Goal: Navigation & Orientation: Find specific page/section

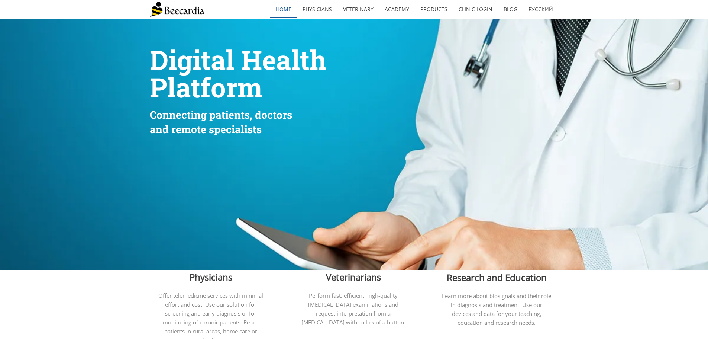
click at [286, 12] on link "home" at bounding box center [283, 9] width 27 height 17
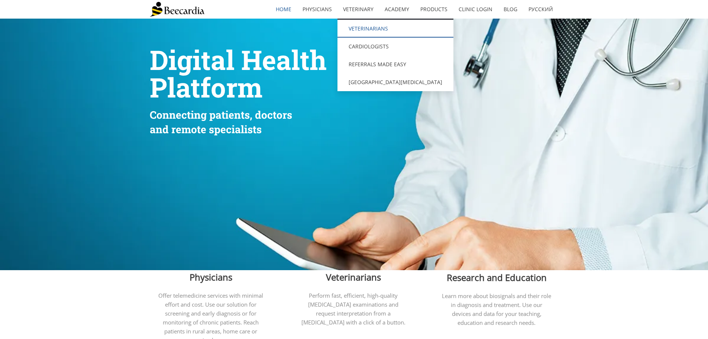
click at [361, 29] on link "Veterinarians" at bounding box center [396, 29] width 116 height 18
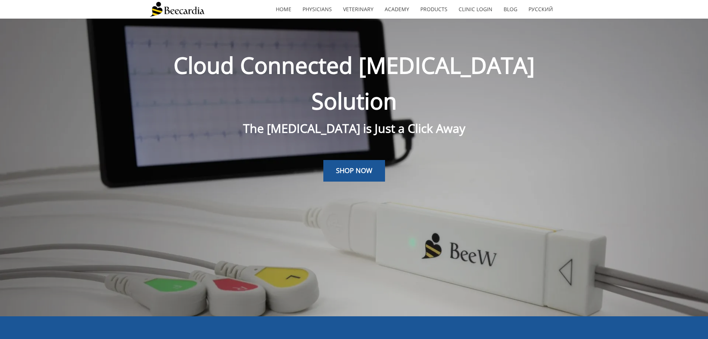
click at [171, 12] on img at bounding box center [177, 9] width 55 height 15
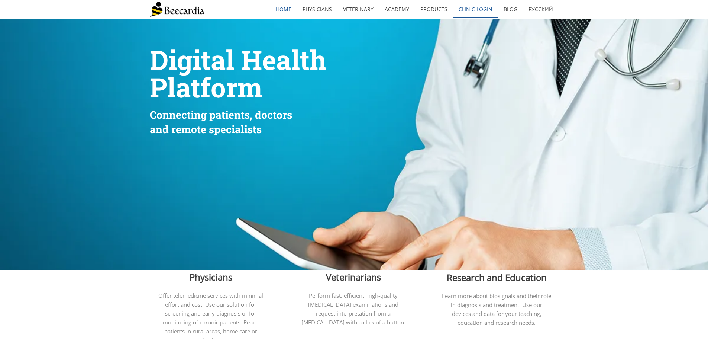
click at [464, 14] on link "Clinic Login" at bounding box center [475, 9] width 45 height 17
